Goal: Task Accomplishment & Management: Manage account settings

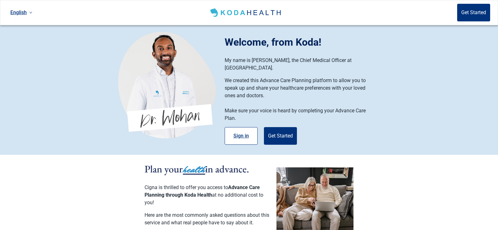
click at [244, 127] on button "Sign in" at bounding box center [241, 136] width 33 height 18
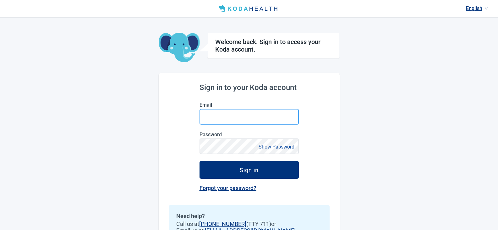
click at [237, 118] on input "Email" at bounding box center [249, 117] width 99 height 16
type input "[EMAIL_ADDRESS][DOMAIN_NAME]"
click at [274, 146] on button "Show Password" at bounding box center [277, 146] width 40 height 8
drag, startPoint x: 267, startPoint y: 143, endPoint x: 265, endPoint y: 148, distance: 5.3
click at [266, 145] on button "Hide Password" at bounding box center [277, 146] width 37 height 8
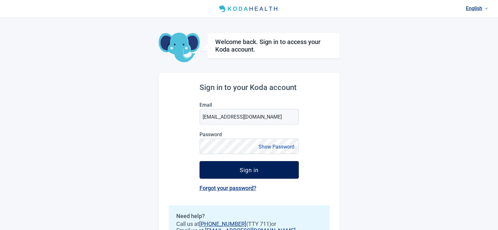
drag, startPoint x: 239, startPoint y: 172, endPoint x: 290, endPoint y: 169, distance: 51.3
click at [239, 171] on button "Sign in" at bounding box center [249, 170] width 99 height 18
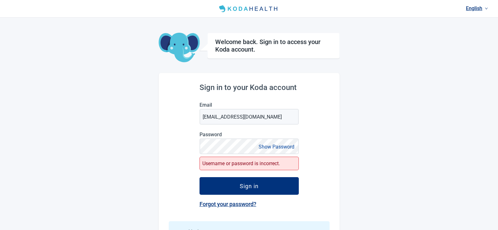
click at [267, 149] on button "Show Password" at bounding box center [277, 146] width 40 height 8
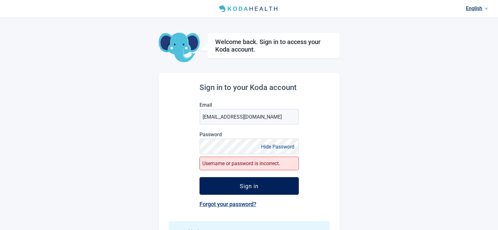
click at [243, 185] on div "Sign in" at bounding box center [249, 186] width 19 height 6
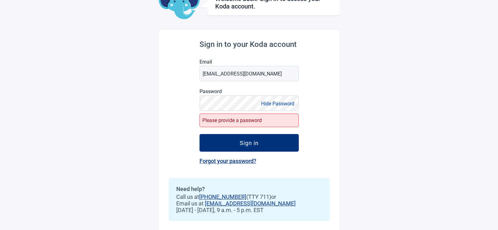
scroll to position [51, 0]
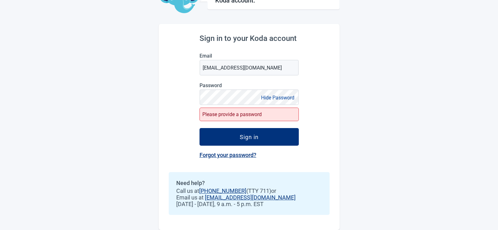
click at [225, 155] on link "Forgot your password?" at bounding box center [228, 155] width 57 height 7
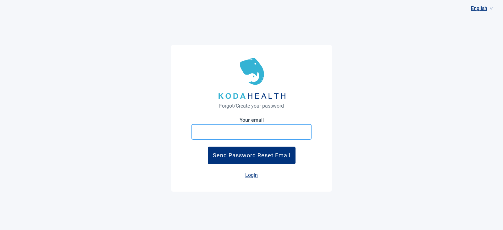
click at [248, 130] on input "Your email" at bounding box center [251, 132] width 120 height 16
type input "[EMAIL_ADDRESS][DOMAIN_NAME]"
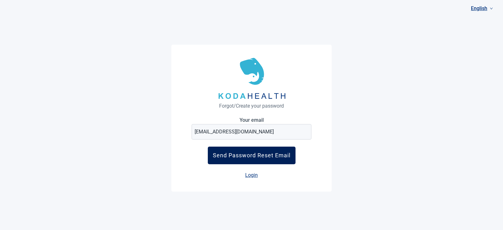
click at [251, 159] on button "Send Password Reset Email" at bounding box center [252, 155] width 88 height 18
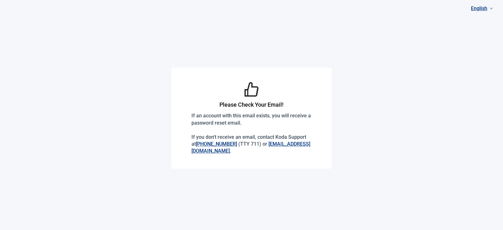
click at [221, 152] on link "[EMAIL_ADDRESS][DOMAIN_NAME]" at bounding box center [250, 147] width 119 height 13
click at [460, 145] on main "Please Check Your Email! If an account with this email exists, you will receive…" at bounding box center [251, 115] width 503 height 230
